Goal: Task Accomplishment & Management: Use online tool/utility

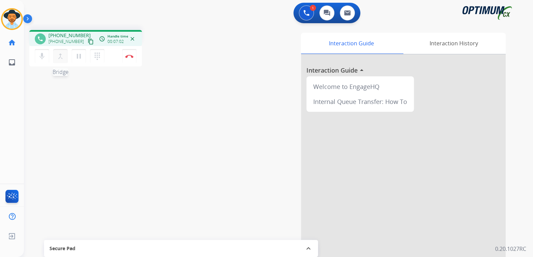
scroll to position [1, 0]
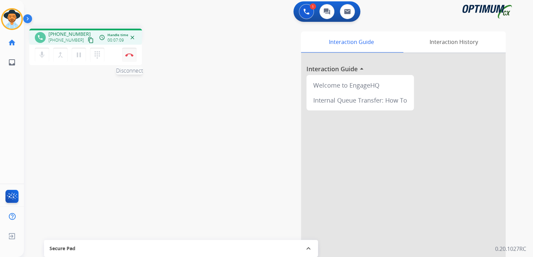
click at [132, 57] on button "Disconnect" at bounding box center [129, 55] width 14 height 14
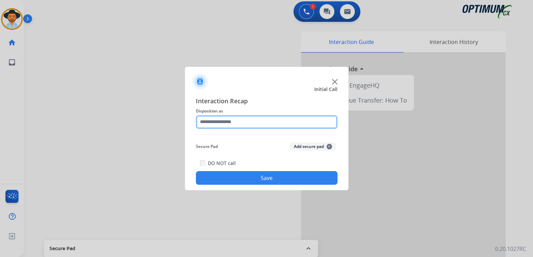
click at [252, 123] on input "text" at bounding box center [266, 122] width 141 height 14
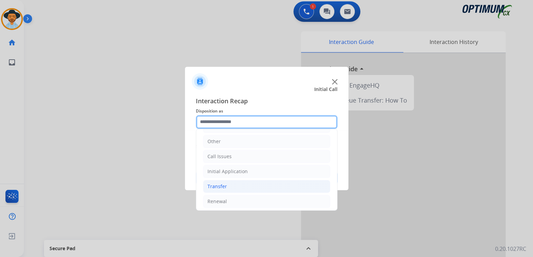
scroll to position [45, 0]
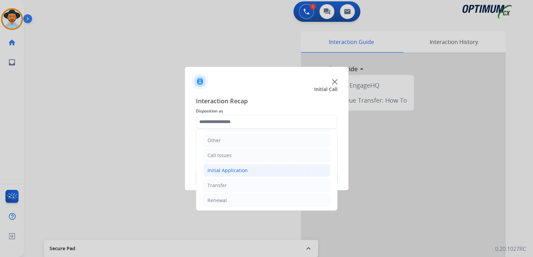
click at [255, 170] on li "Initial Application" at bounding box center [266, 170] width 127 height 13
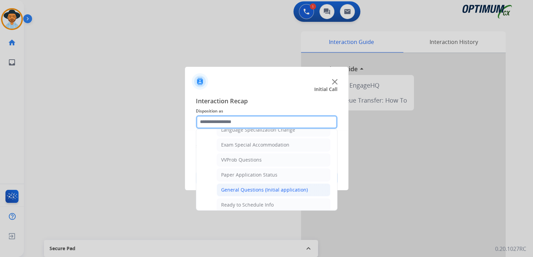
scroll to position [349, 0]
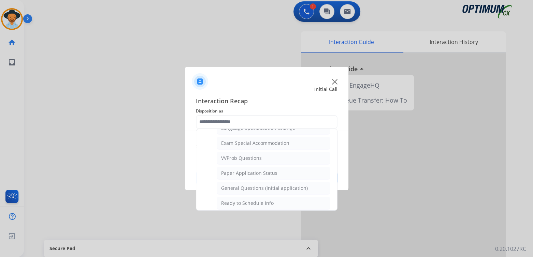
drag, startPoint x: 264, startPoint y: 184, endPoint x: 273, endPoint y: 183, distance: 9.3
click at [264, 185] on div "General Questions (Initial application)" at bounding box center [264, 188] width 87 height 7
type input "**********"
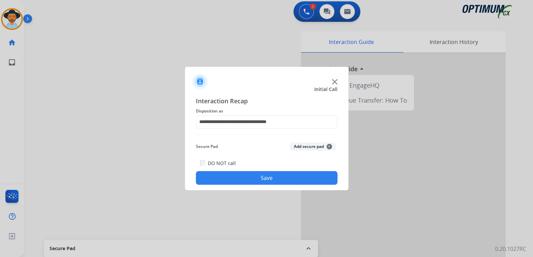
click at [319, 176] on button "Save" at bounding box center [266, 178] width 141 height 14
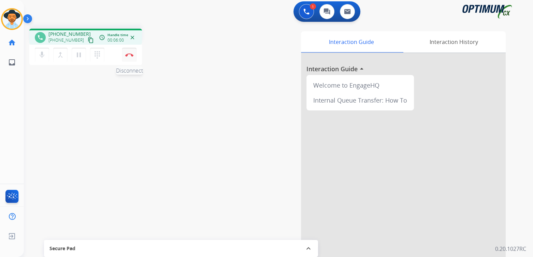
click at [132, 54] on img at bounding box center [129, 54] width 8 height 3
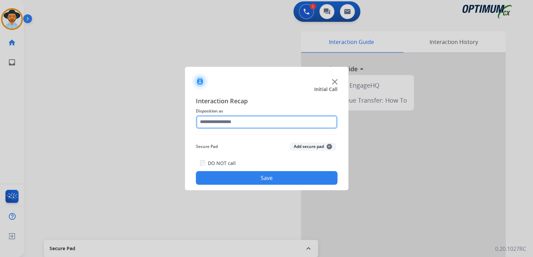
click at [237, 129] on div at bounding box center [266, 122] width 141 height 14
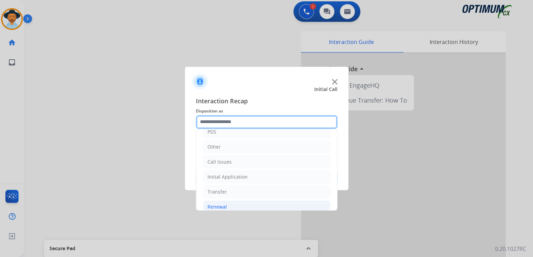
scroll to position [45, 0]
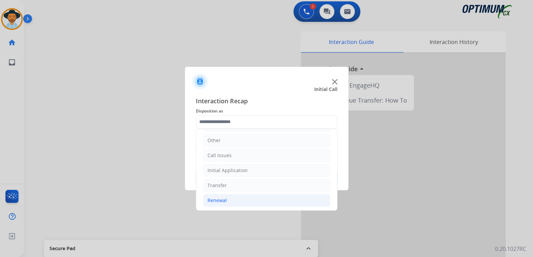
click at [234, 197] on li "Renewal" at bounding box center [266, 200] width 127 height 13
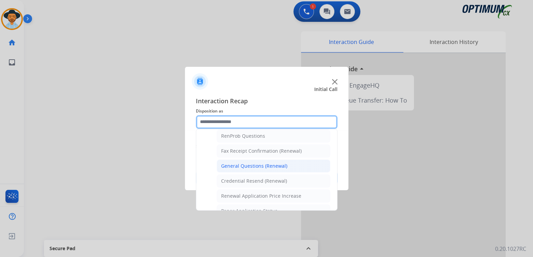
scroll to position [179, 0]
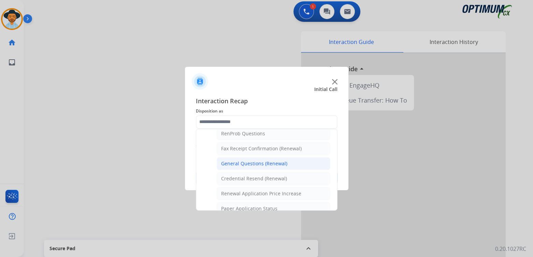
click at [257, 162] on div "General Questions (Renewal)" at bounding box center [254, 163] width 66 height 7
type input "**********"
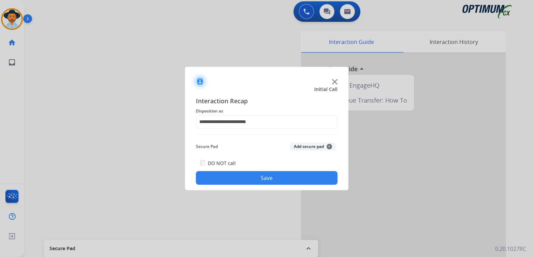
click at [267, 178] on button "Save" at bounding box center [266, 178] width 141 height 14
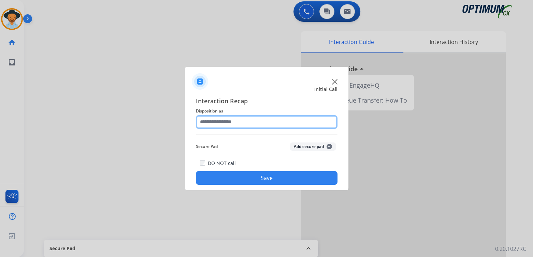
click at [220, 120] on input "text" at bounding box center [266, 122] width 141 height 14
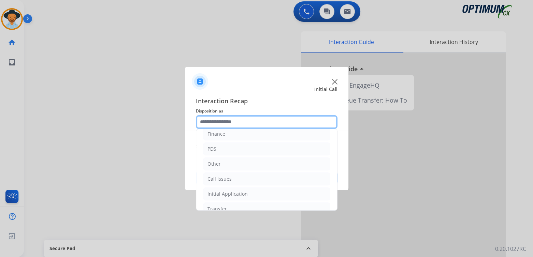
scroll to position [45, 0]
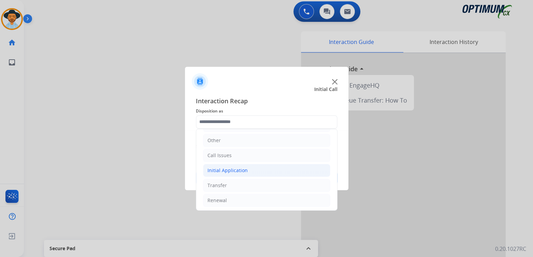
click at [245, 171] on li "Initial Application" at bounding box center [266, 170] width 127 height 13
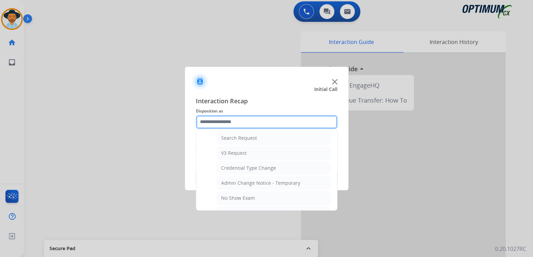
scroll to position [250, 0]
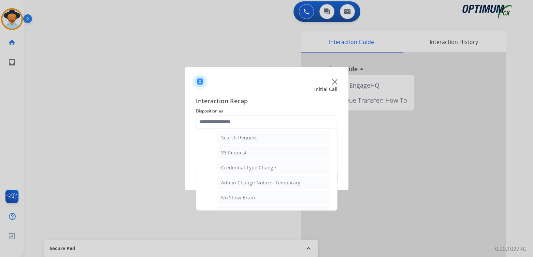
click at [244, 164] on div "Credential Type Change" at bounding box center [248, 167] width 55 height 7
type input "**********"
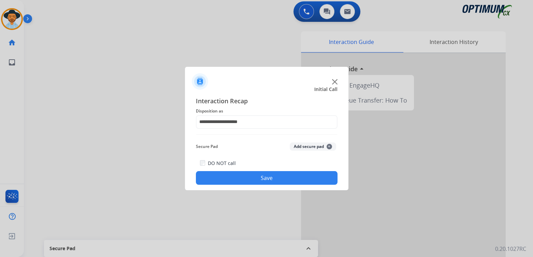
click at [270, 182] on button "Save" at bounding box center [266, 178] width 141 height 14
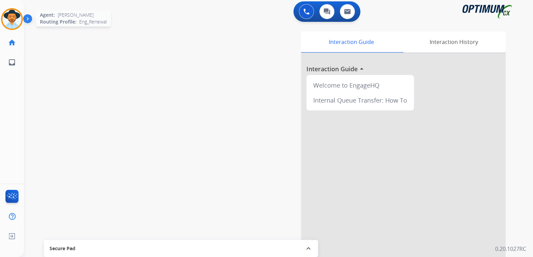
click at [10, 18] on img at bounding box center [11, 19] width 19 height 19
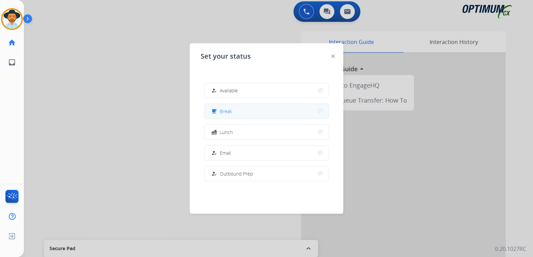
click at [241, 113] on button "free_breakfast Break" at bounding box center [266, 111] width 124 height 15
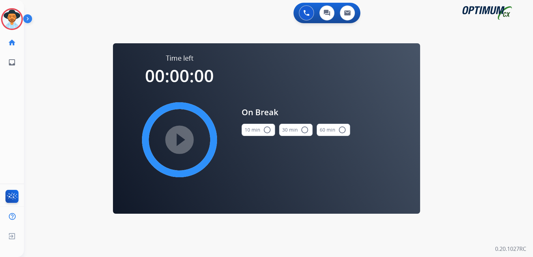
scroll to position [0, 0]
click at [268, 129] on mat-icon "radio_button_unchecked" at bounding box center [267, 130] width 8 height 8
click at [179, 140] on mat-icon "play_circle_filled" at bounding box center [179, 140] width 8 height 8
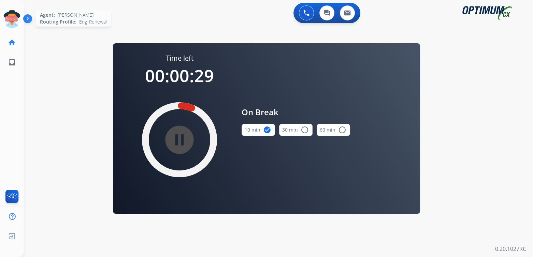
click at [13, 18] on icon at bounding box center [12, 19] width 22 height 22
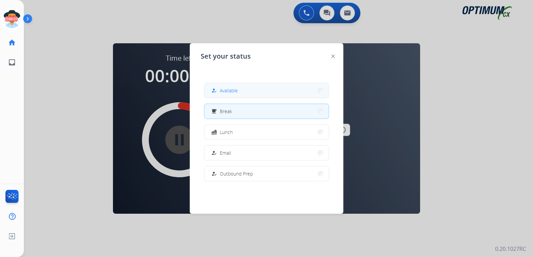
click at [247, 92] on button "how_to_reg Available" at bounding box center [266, 90] width 124 height 15
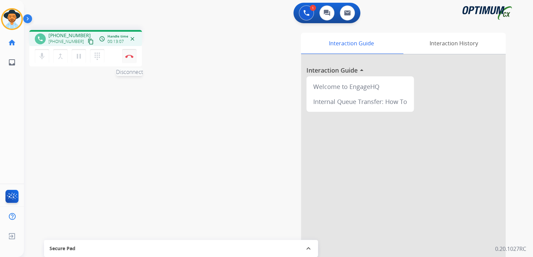
click at [130, 58] on img at bounding box center [129, 56] width 8 height 3
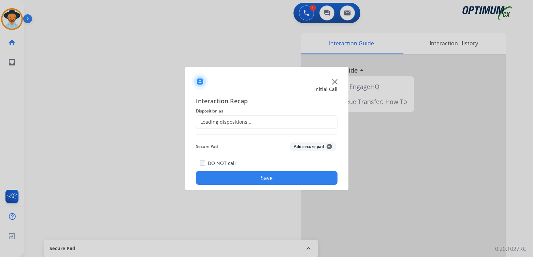
click at [240, 112] on span "Disposition as" at bounding box center [266, 111] width 141 height 8
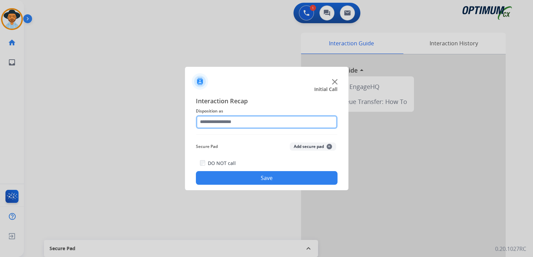
click at [240, 120] on input "text" at bounding box center [266, 122] width 141 height 14
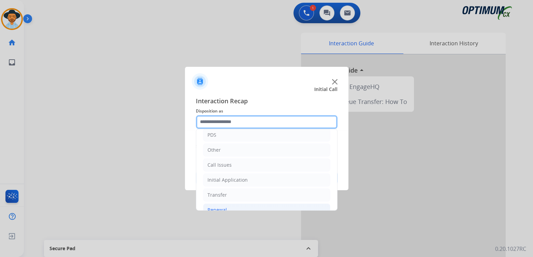
scroll to position [45, 0]
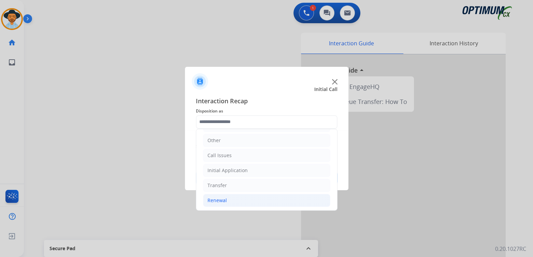
click at [234, 201] on li "Renewal" at bounding box center [266, 200] width 127 height 13
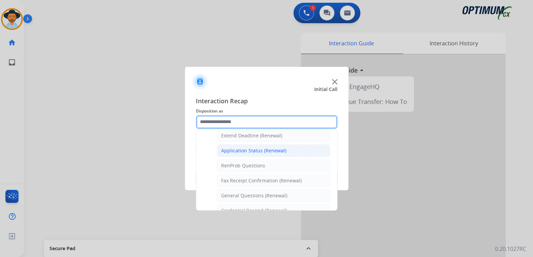
scroll to position [147, 0]
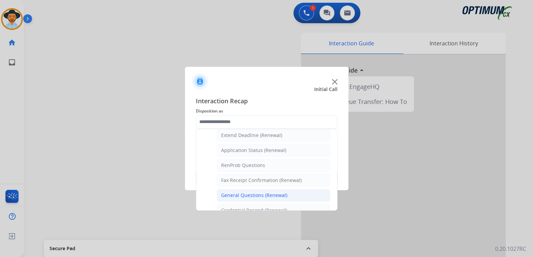
click at [249, 195] on div "General Questions (Renewal)" at bounding box center [254, 195] width 66 height 7
type input "**********"
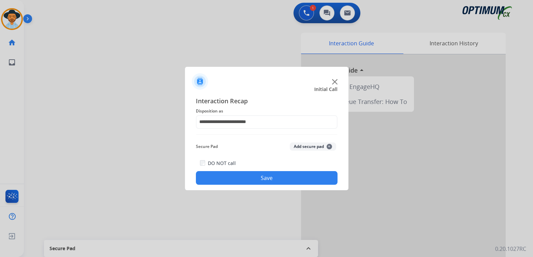
click at [270, 183] on button "Save" at bounding box center [266, 178] width 141 height 14
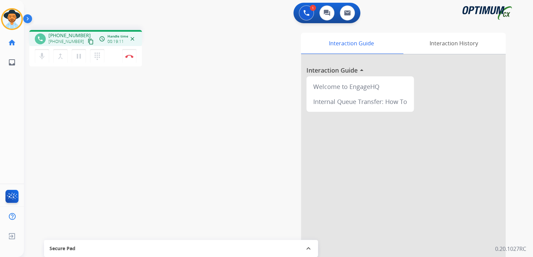
drag, startPoint x: 129, startPoint y: 56, endPoint x: 146, endPoint y: 53, distance: 17.4
click at [129, 56] on img at bounding box center [129, 56] width 8 height 3
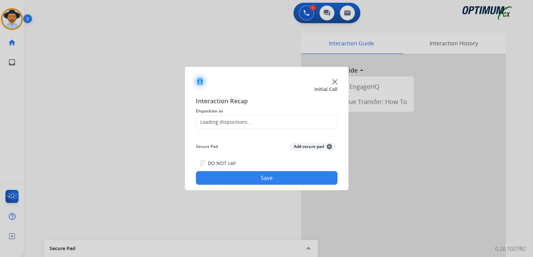
click at [236, 120] on div "Loading dispositions..." at bounding box center [223, 122] width 55 height 7
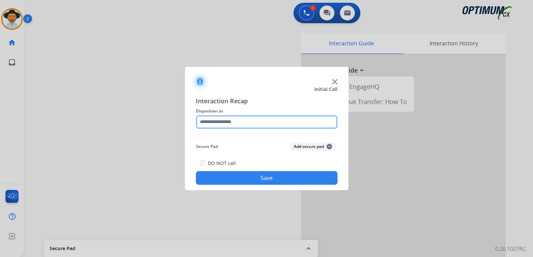
click at [229, 123] on input "text" at bounding box center [266, 122] width 141 height 14
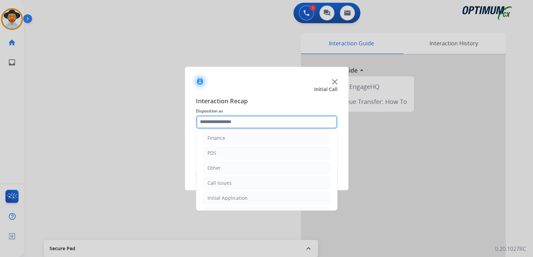
scroll to position [45, 0]
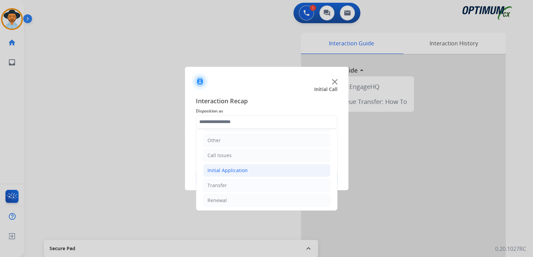
click at [230, 167] on div "Initial Application" at bounding box center [227, 170] width 40 height 7
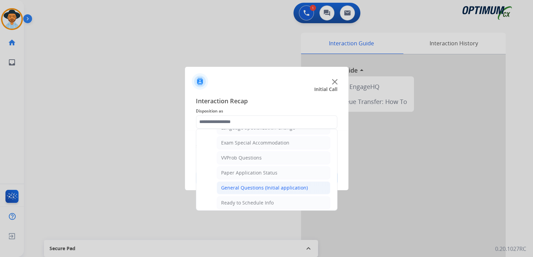
scroll to position [350, 0]
click at [244, 185] on div "General Questions (Initial application)" at bounding box center [264, 187] width 87 height 7
type input "**********"
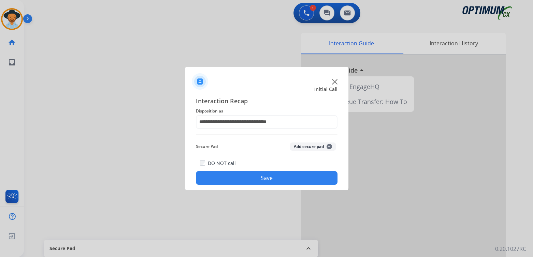
click at [265, 175] on button "Save" at bounding box center [266, 178] width 141 height 14
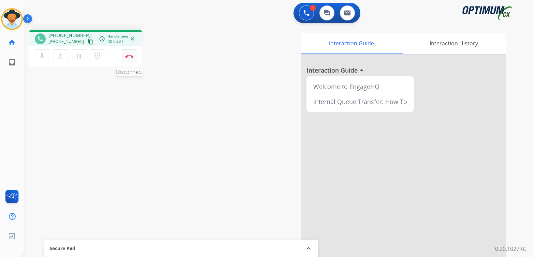
click at [126, 57] on img at bounding box center [129, 56] width 8 height 3
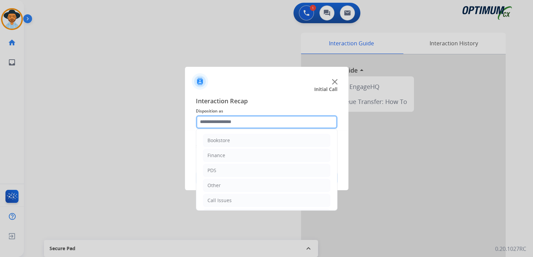
click at [229, 118] on input "text" at bounding box center [266, 122] width 141 height 14
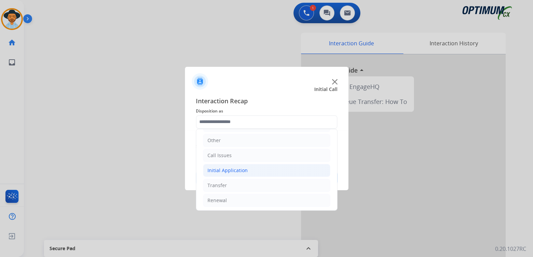
click at [245, 170] on li "Initial Application" at bounding box center [266, 170] width 127 height 13
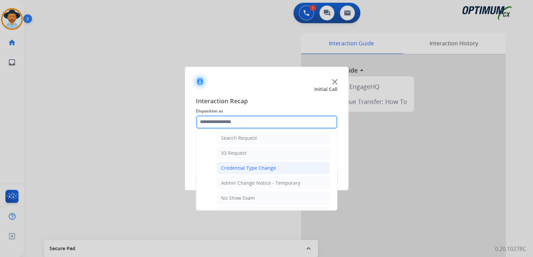
scroll to position [250, 0]
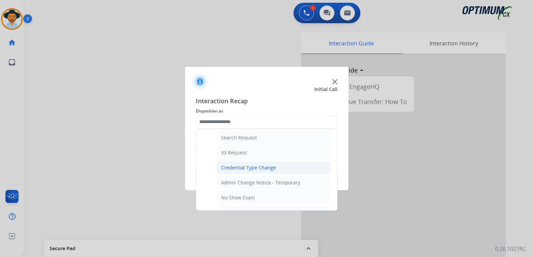
click at [238, 164] on div "Credential Type Change" at bounding box center [248, 167] width 55 height 7
type input "**********"
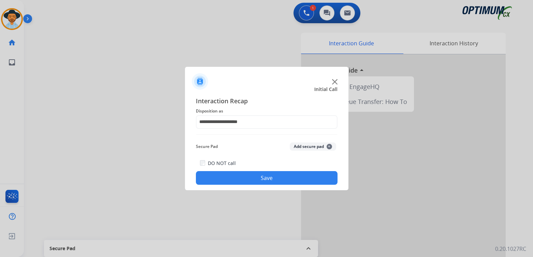
drag, startPoint x: 280, startPoint y: 180, endPoint x: 295, endPoint y: 171, distance: 16.8
click at [294, 172] on button "Save" at bounding box center [266, 178] width 141 height 14
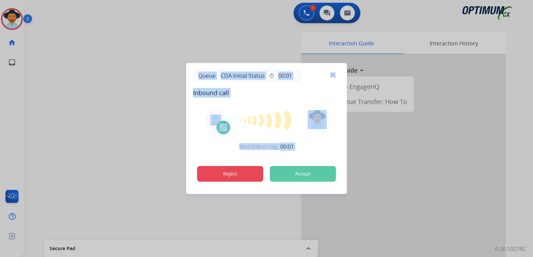
drag, startPoint x: 183, startPoint y: 175, endPoint x: 205, endPoint y: 172, distance: 22.6
click at [201, 172] on div "Queue CDA Initial Status timer 00:01 Inbound call Wait time at ring: 00:01 Reje…" at bounding box center [266, 128] width 533 height 257
click at [231, 176] on button "Reject" at bounding box center [230, 174] width 66 height 16
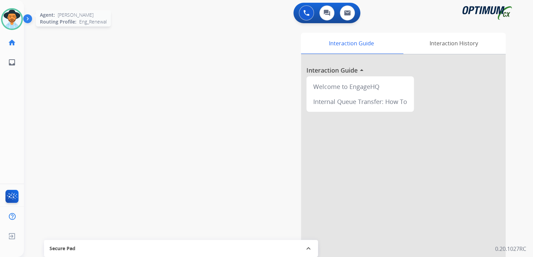
drag, startPoint x: 11, startPoint y: 13, endPoint x: 17, endPoint y: 21, distance: 10.1
click at [11, 13] on img at bounding box center [11, 19] width 19 height 19
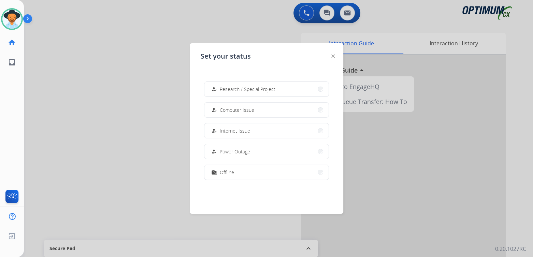
scroll to position [170, 0]
click at [240, 169] on button "work_off Offline" at bounding box center [266, 170] width 124 height 15
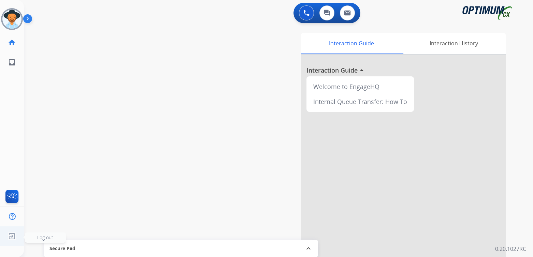
click at [10, 237] on img at bounding box center [12, 236] width 12 height 13
click at [49, 238] on span "Log out" at bounding box center [45, 237] width 16 height 6
